Goal: Task Accomplishment & Management: Manage account settings

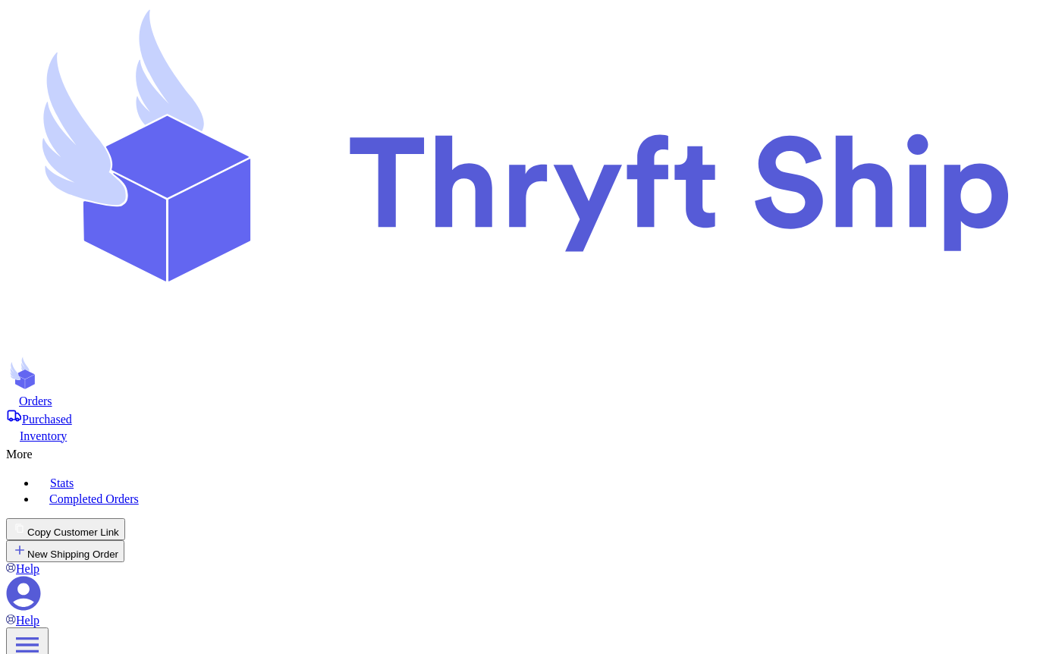
click at [41, 576] on icon at bounding box center [24, 593] width 34 height 34
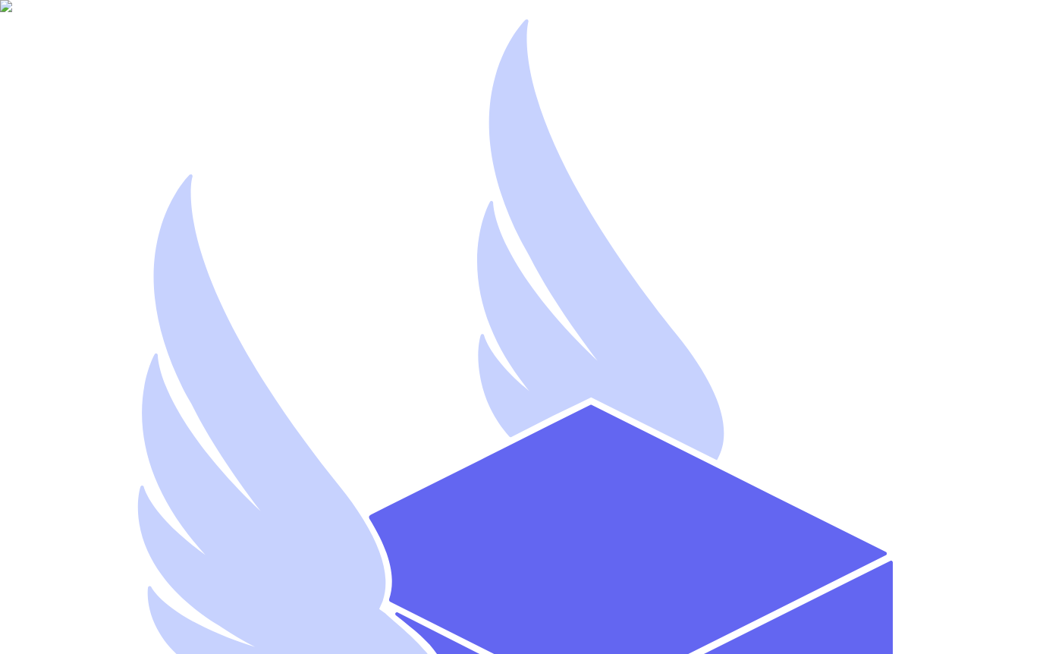
click at [53, 384] on div "Sign In to Thryft Ship! Or create an account Email Address * arcustomer@yopmail…" at bounding box center [521, 637] width 1031 height 1263
drag, startPoint x: 232, startPoint y: 312, endPoint x: 33, endPoint y: 309, distance: 198.7
click at [33, 309] on div "Sign In to Thryft Ship! Or create an account Email Address * arcustomer@yopmail…" at bounding box center [521, 637] width 1031 height 1263
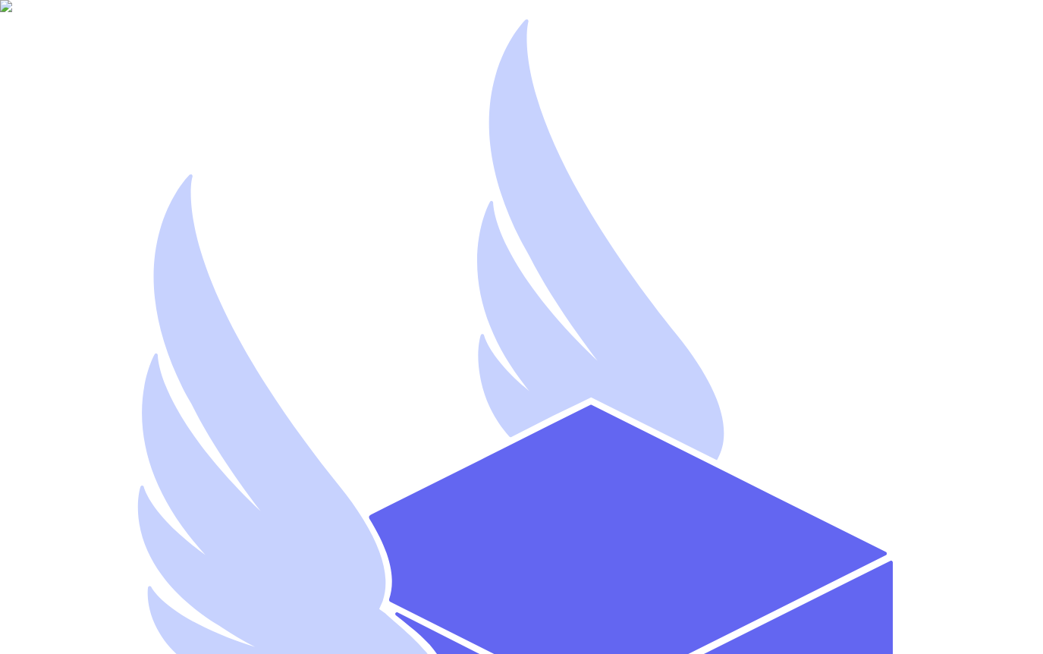
type input "artest102@yopmail.com"
click at [19, 378] on div "Sign In to Thryft Ship! Or create an account Email Address * artest102@yopmail.…" at bounding box center [521, 637] width 1031 height 1263
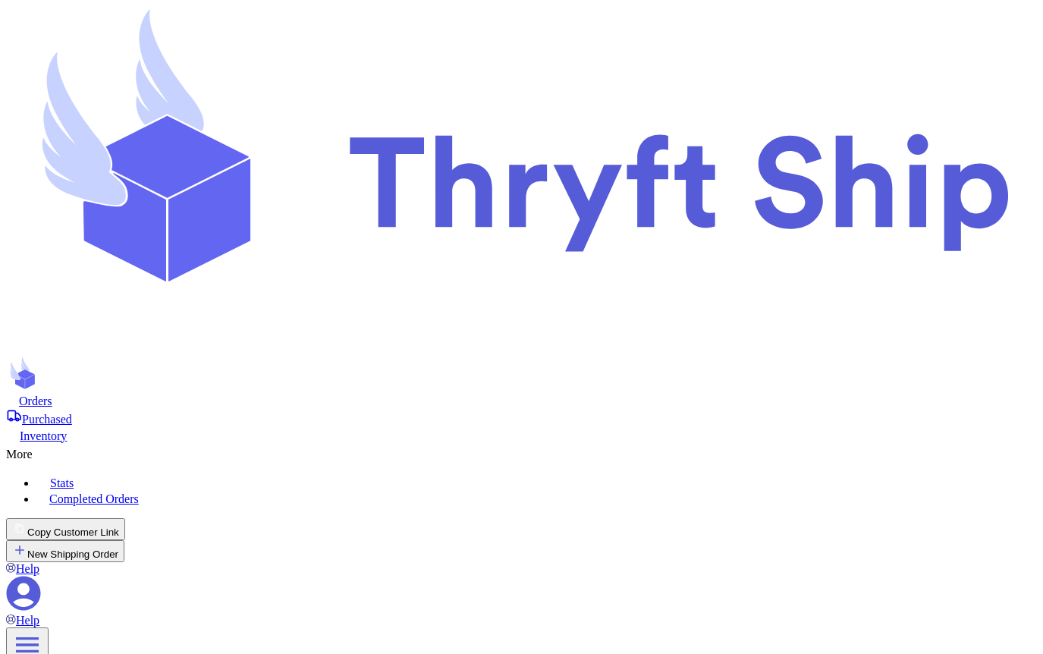
click at [41, 576] on icon at bounding box center [23, 593] width 35 height 35
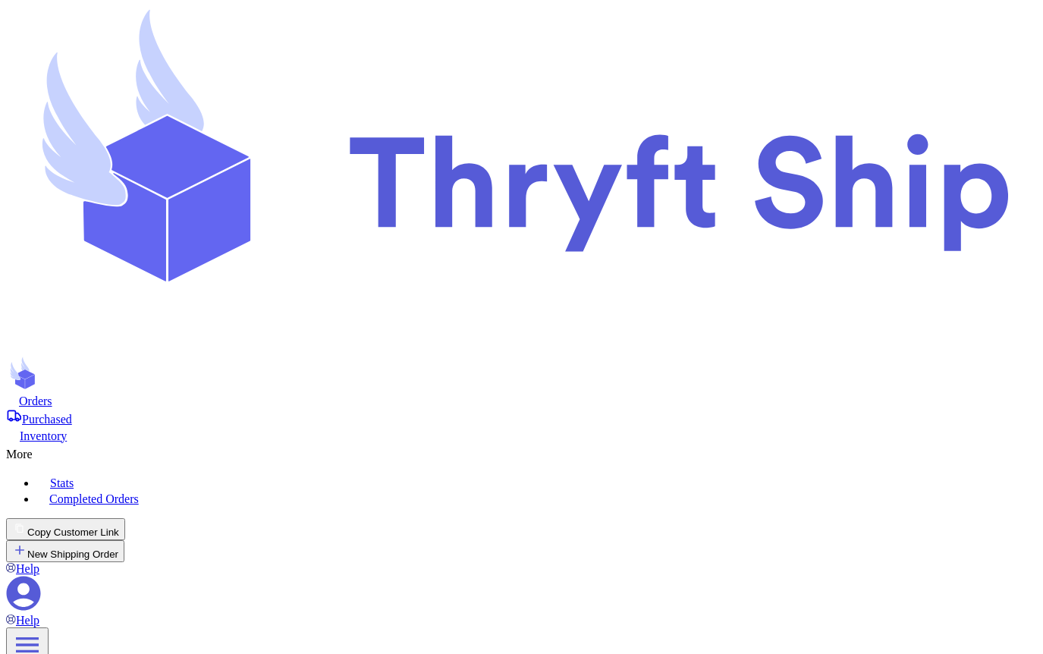
click at [48, 443] on icon at bounding box center [40, 450] width 15 height 15
click at [41, 576] on icon at bounding box center [24, 593] width 34 height 34
